Goal: Information Seeking & Learning: Understand process/instructions

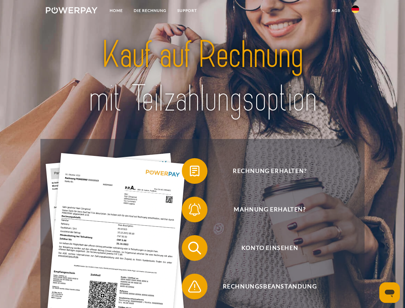
click at [72, 11] on img at bounding box center [72, 10] width 52 height 6
click at [355, 11] on img at bounding box center [356, 9] width 8 height 8
click at [336, 11] on link "agb" at bounding box center [336, 11] width 20 height 12
click at [190, 172] on span at bounding box center [185, 171] width 32 height 32
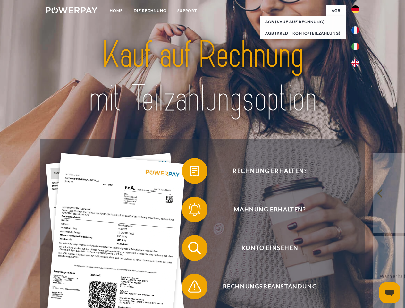
click at [190, 211] on span at bounding box center [185, 209] width 32 height 32
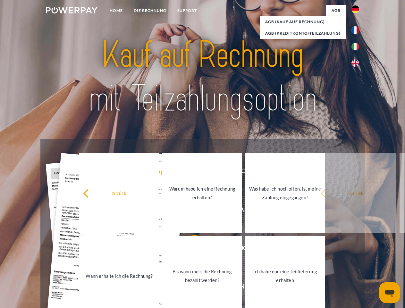
click at [190, 249] on link "Bis wann muss die Rechnung bezahlt werden?" at bounding box center [202, 276] width 80 height 80
click at [190, 288] on span at bounding box center [185, 286] width 32 height 32
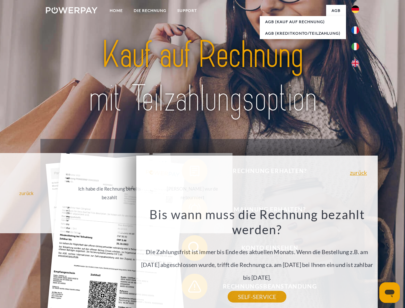
click at [390, 293] on icon "Messaging-Fenster öffnen" at bounding box center [390, 294] width 10 height 8
